Goal: Information Seeking & Learning: Learn about a topic

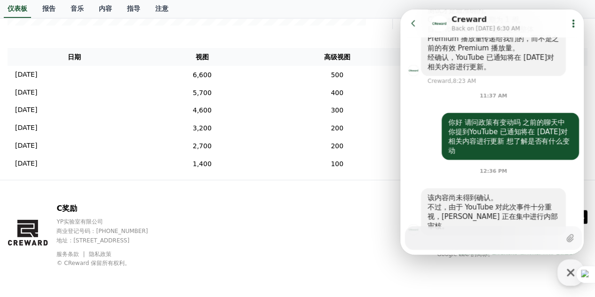
scroll to position [957, 0]
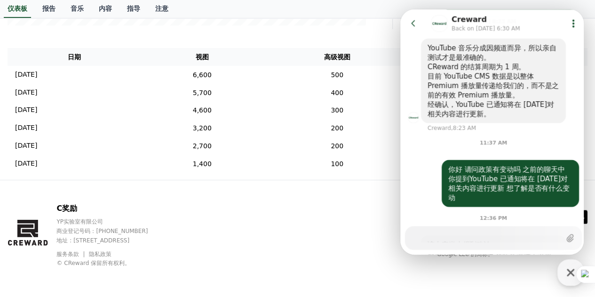
click at [301, 213] on div "C奖励 YP实验室有限公司 商业登记号码：[PHONE_NUMBER] 地址 : [STREET_ADDRESS] 服务条款 隐私政策 © CReward 保…" at bounding box center [297, 238] width 595 height 117
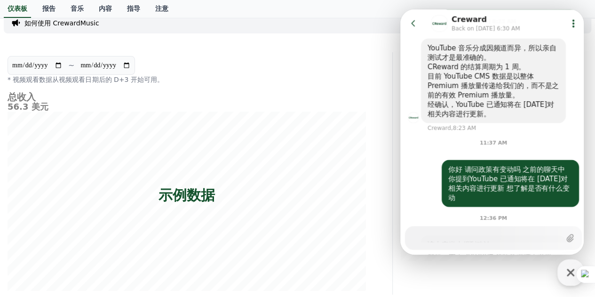
scroll to position [0, 0]
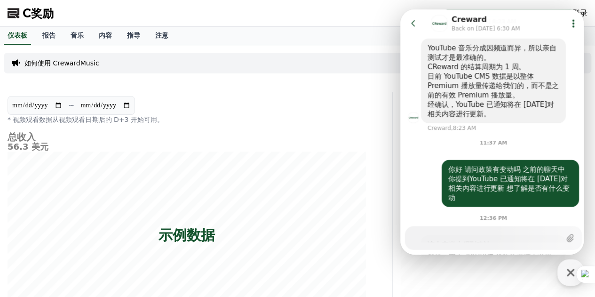
click at [144, 34] on link "指导" at bounding box center [133, 36] width 28 height 18
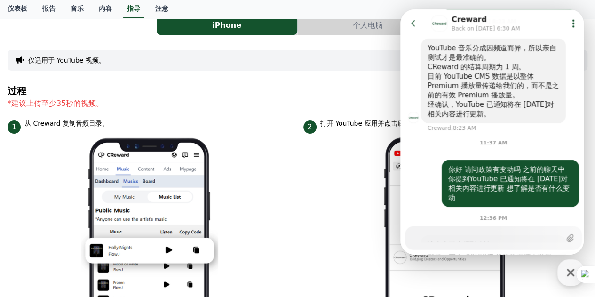
scroll to position [47, 0]
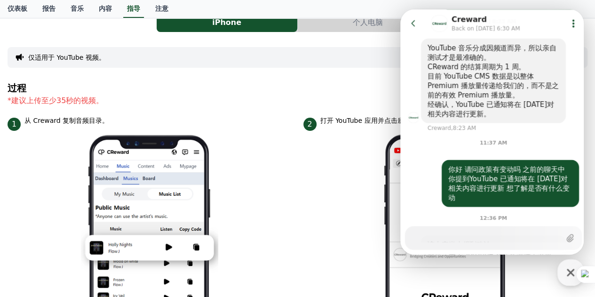
click at [415, 23] on icon at bounding box center [413, 23] width 9 height 9
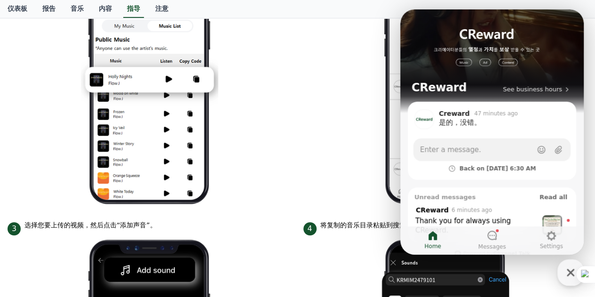
scroll to position [12, 0]
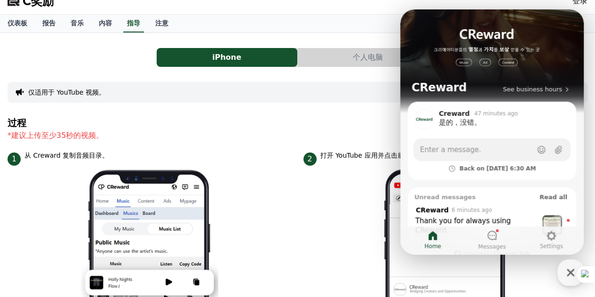
click at [159, 26] on font "注意" at bounding box center [161, 23] width 13 height 8
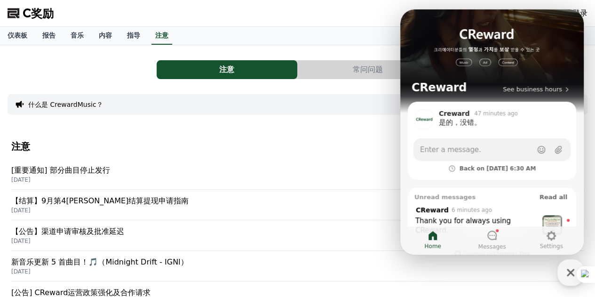
click at [94, 166] on font "[重要通知] 部分曲目停止发行" at bounding box center [60, 169] width 99 height 9
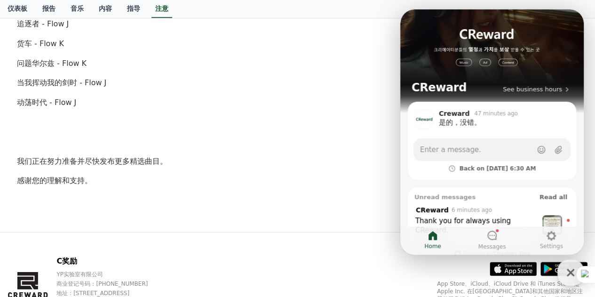
scroll to position [658, 0]
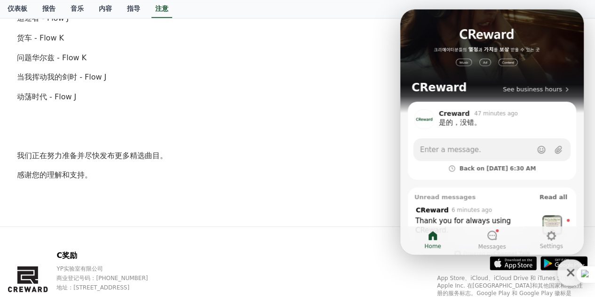
click at [489, 236] on icon at bounding box center [491, 234] width 11 height 11
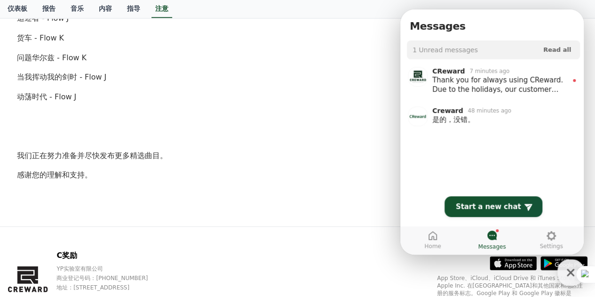
click at [488, 83] on div "Thank you for always using CReward. Due to the holidays, our customer support w…" at bounding box center [499, 84] width 134 height 19
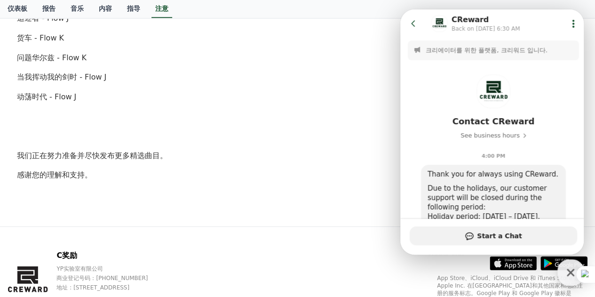
scroll to position [212, 0]
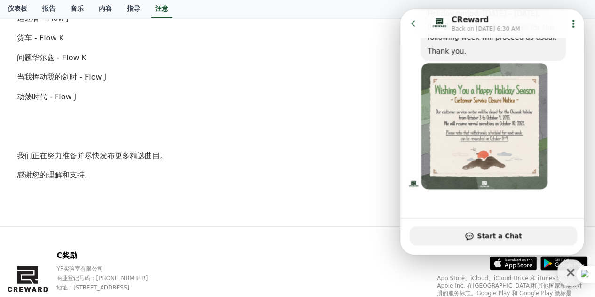
click at [412, 23] on icon at bounding box center [413, 23] width 4 height 6
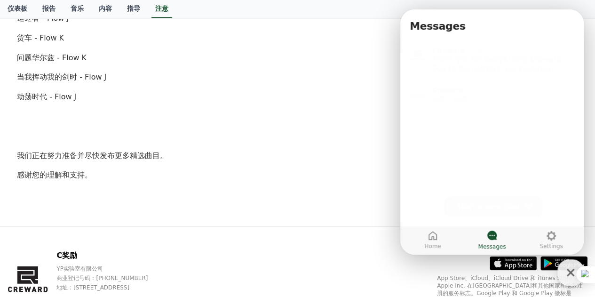
click at [476, 94] on div "是的，没错。" at bounding box center [503, 95] width 143 height 9
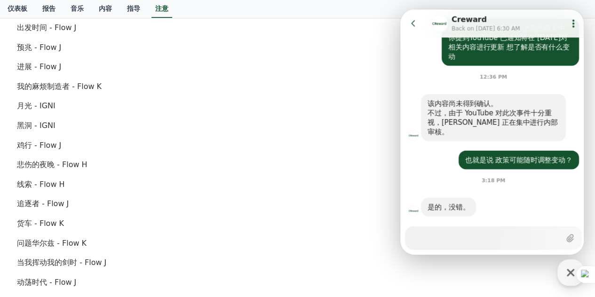
scroll to position [470, 0]
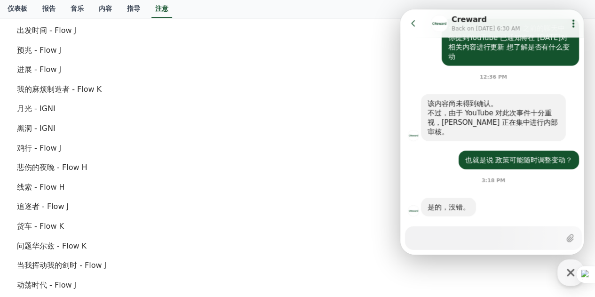
click at [162, 8] on font "注意" at bounding box center [161, 9] width 13 height 8
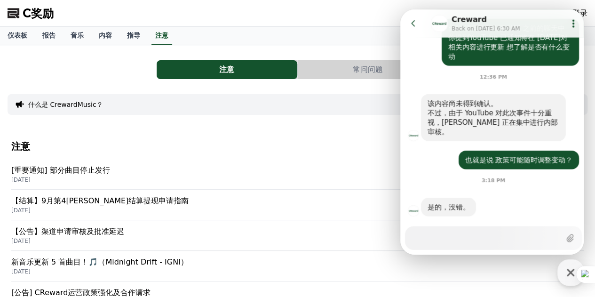
click at [87, 197] on font "【结算】9月第4[PERSON_NAME]结算提现申请指南" at bounding box center [99, 200] width 177 height 9
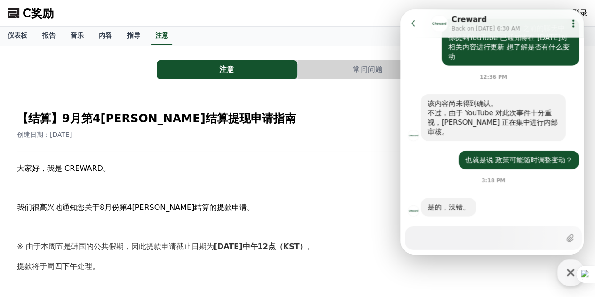
click at [166, 33] on font "注意" at bounding box center [161, 36] width 13 height 8
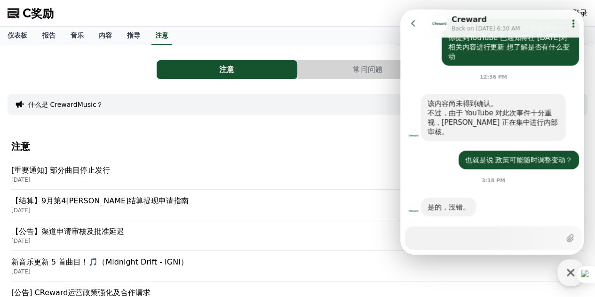
click at [111, 232] on font "【公告】渠道申请审核及批准延迟" at bounding box center [67, 231] width 113 height 9
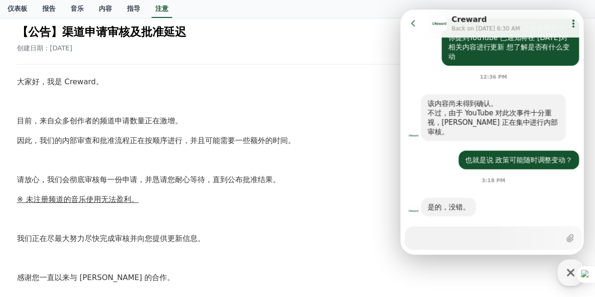
scroll to position [188, 0]
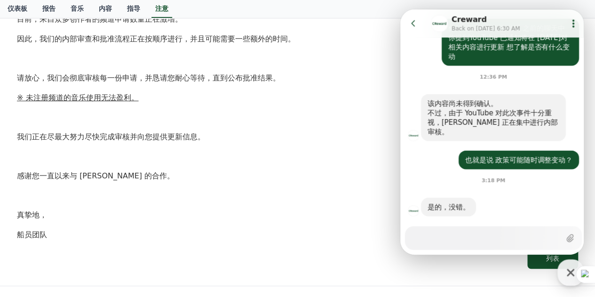
click at [161, 5] on font "注意" at bounding box center [161, 9] width 13 height 8
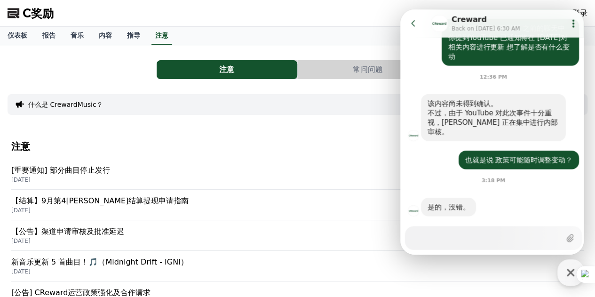
click at [105, 171] on font "[重要通知] 部分曲目停止发行" at bounding box center [60, 169] width 99 height 9
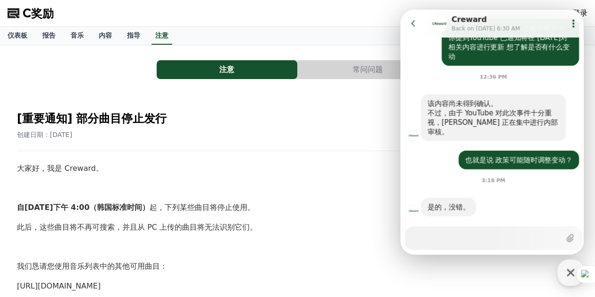
click at [158, 39] on font "注意" at bounding box center [161, 36] width 13 height 8
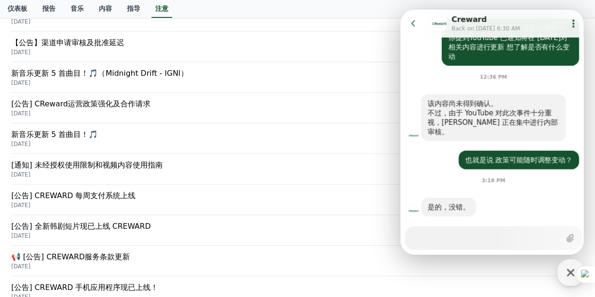
scroll to position [235, 0]
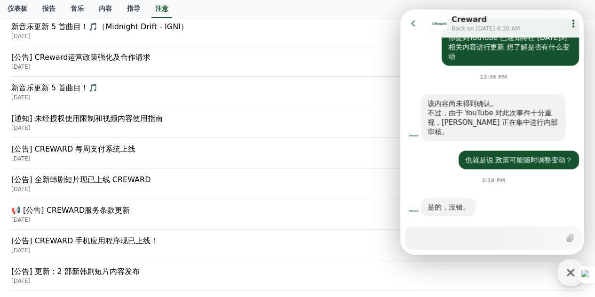
click at [125, 186] on p "[DATE]" at bounding box center [297, 189] width 572 height 8
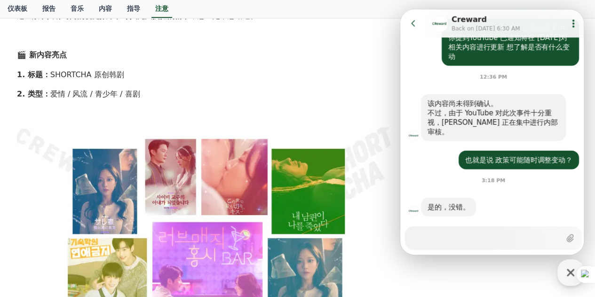
scroll to position [235, 0]
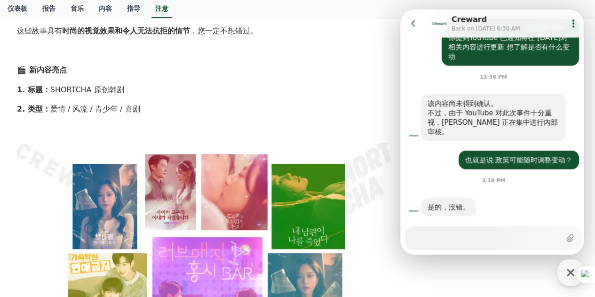
click at [163, 10] on font "注意" at bounding box center [161, 9] width 13 height 8
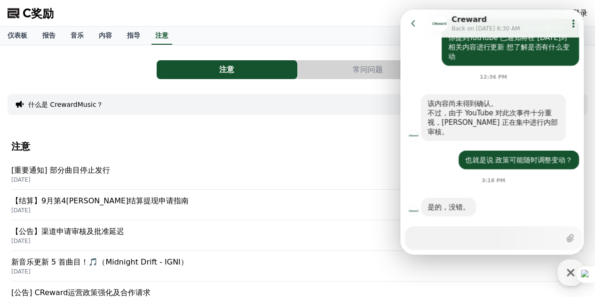
click at [79, 172] on font "[重要通知] 部分曲目停止发行" at bounding box center [60, 169] width 99 height 9
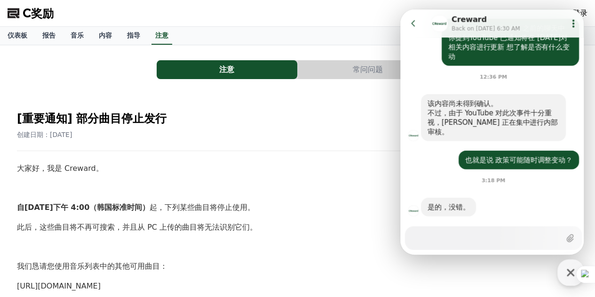
click at [165, 32] on font "注意" at bounding box center [161, 36] width 13 height 8
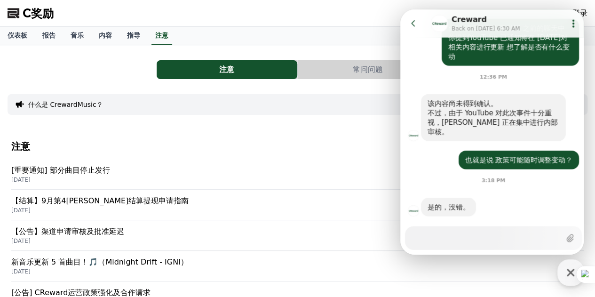
click at [21, 35] on font "仪表板" at bounding box center [18, 36] width 20 height 8
